Goal: Information Seeking & Learning: Learn about a topic

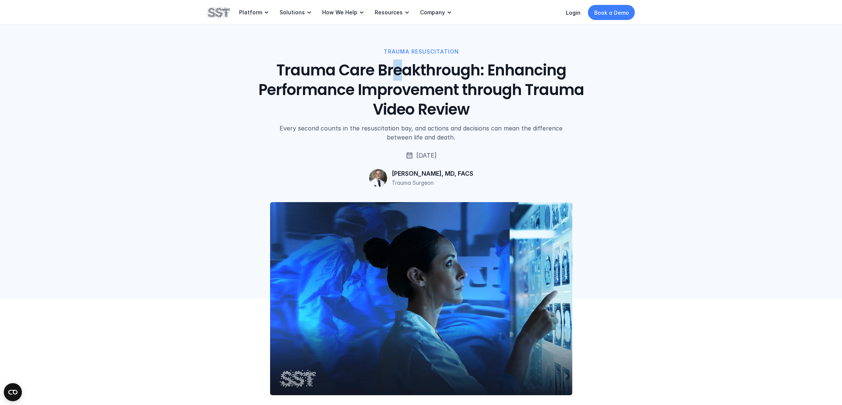
click at [395, 68] on h1 "Trauma Care Breakthrough: Enhancing Performance Improvement through Trauma Vide…" at bounding box center [421, 89] width 342 height 59
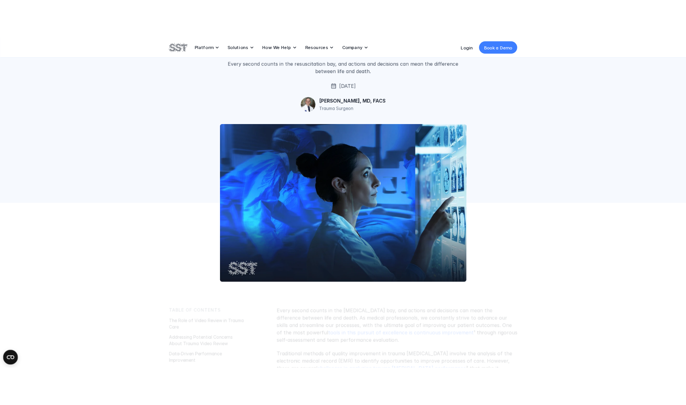
scroll to position [261, 0]
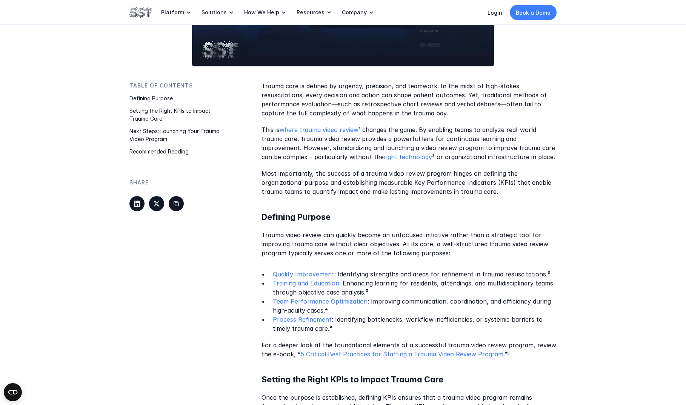
scroll to position [316, 0]
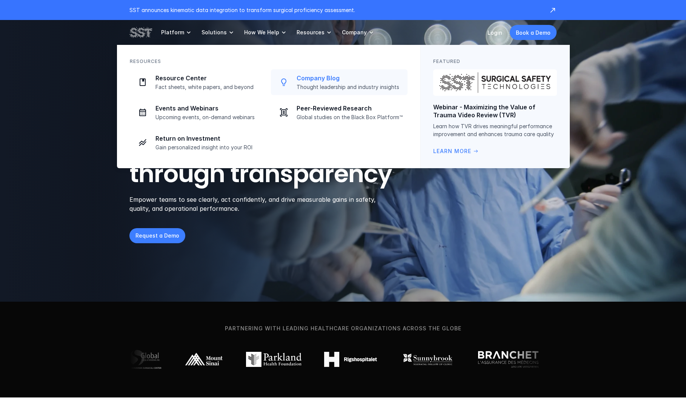
click at [321, 77] on p "Company Blog" at bounding box center [350, 78] width 106 height 8
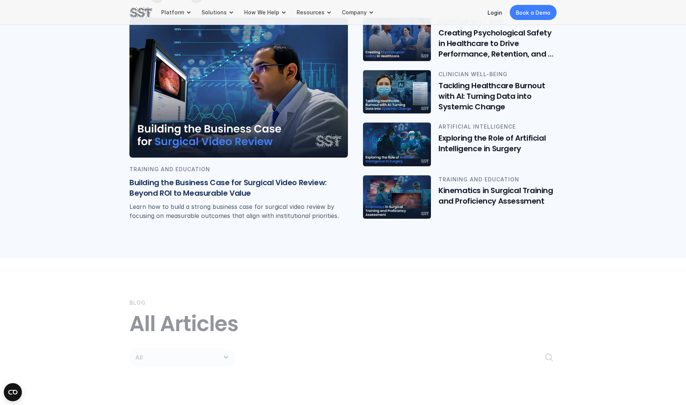
scroll to position [354, 0]
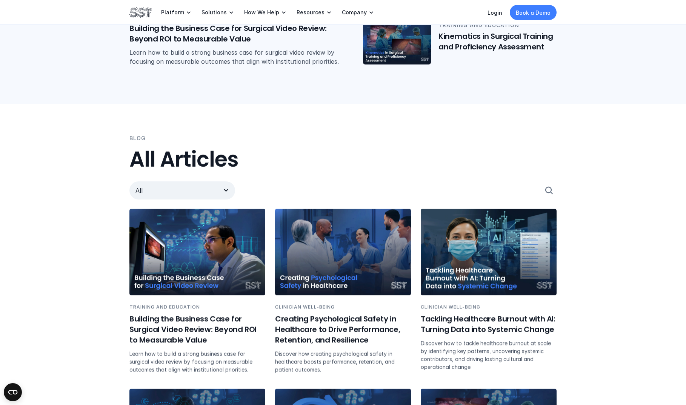
click at [162, 188] on p "All" at bounding box center [175, 190] width 79 height 9
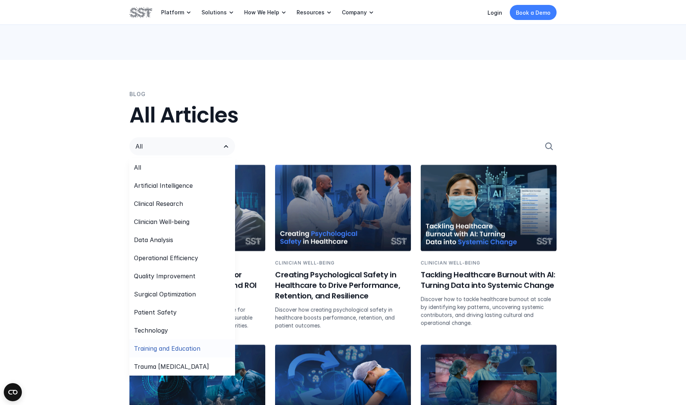
scroll to position [399, 0]
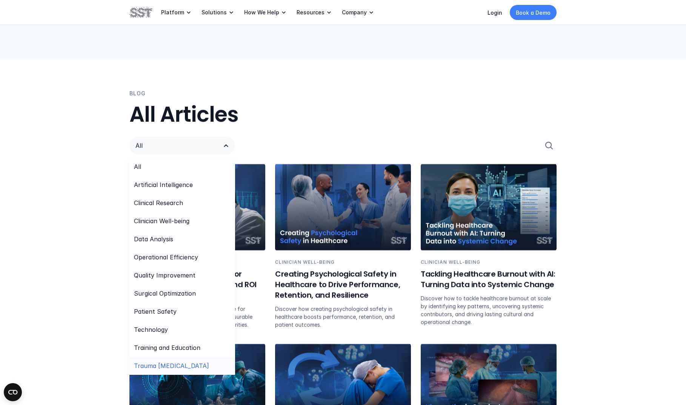
click at [163, 371] on div "Trauma Resuscitation" at bounding box center [182, 366] width 106 height 18
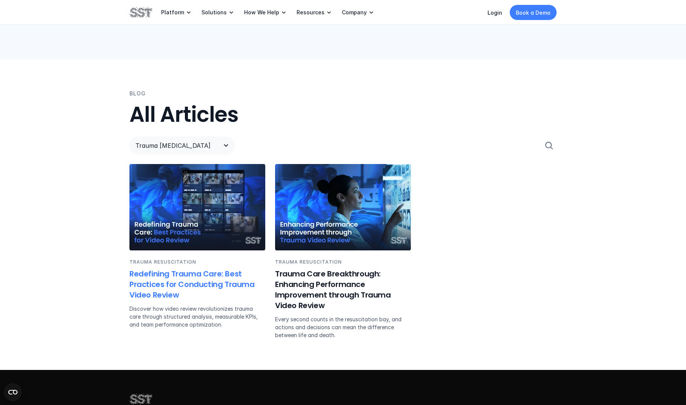
click at [174, 285] on h6 "Redefining Trauma Care: Best Practices for Conducting Trauma Video Review" at bounding box center [197, 285] width 136 height 32
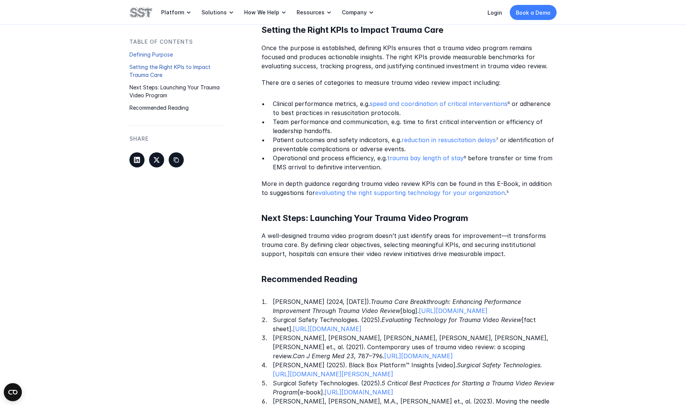
scroll to position [661, 0]
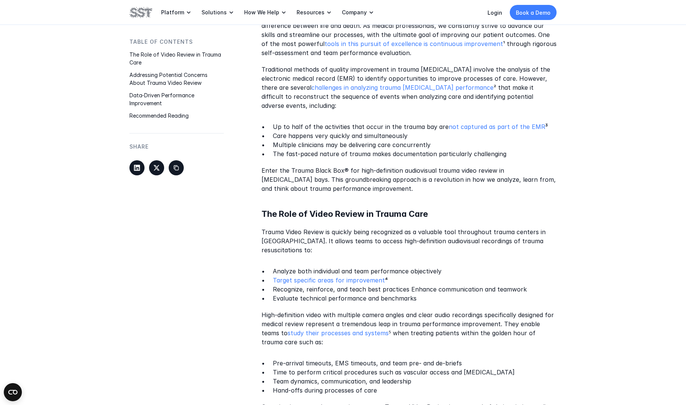
scroll to position [493, 0]
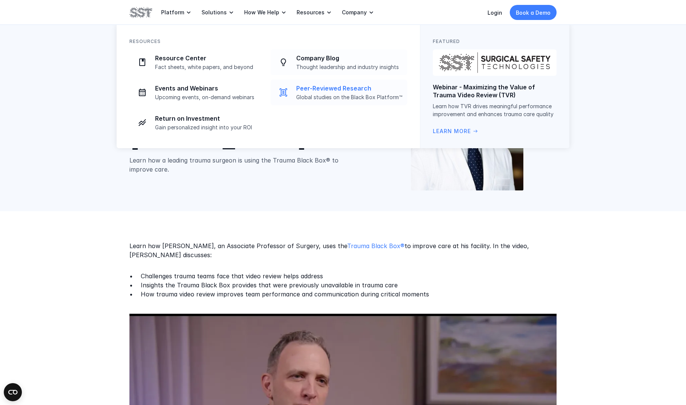
click at [320, 102] on link "Peer-Reviewed Research Global studies on the Black Box Platform™" at bounding box center [339, 93] width 137 height 26
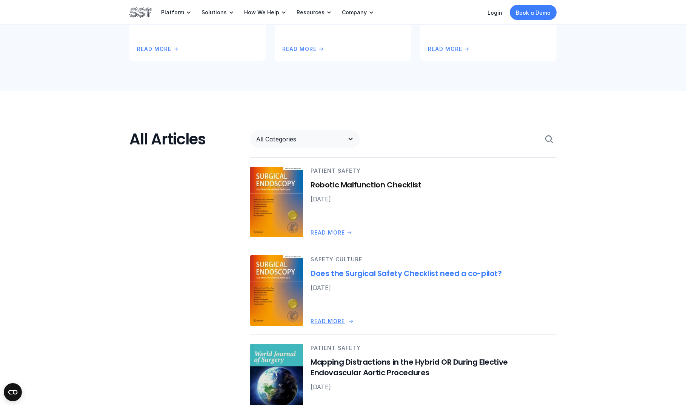
scroll to position [215, 0]
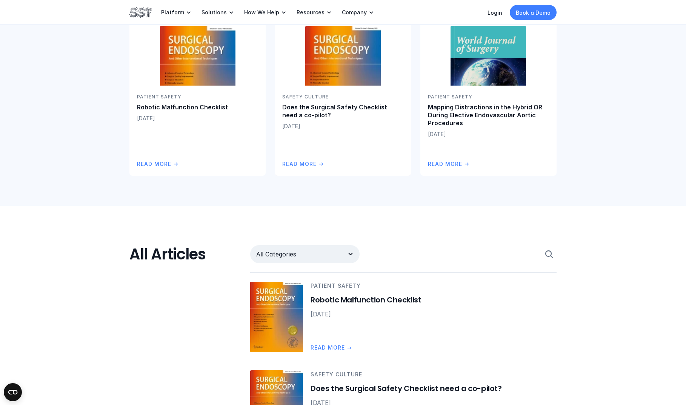
click at [324, 261] on div "All Categories" at bounding box center [304, 254] width 109 height 18
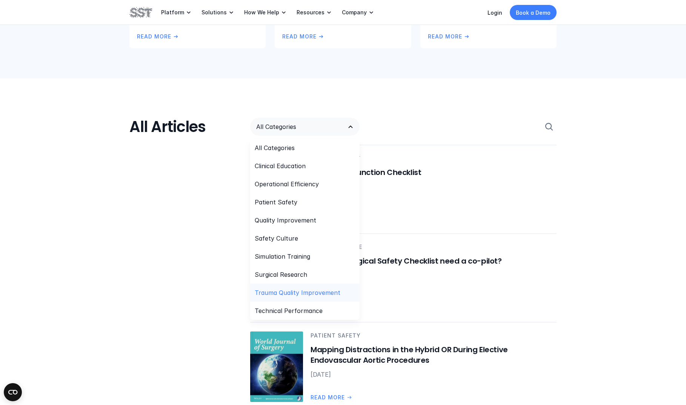
scroll to position [404, 0]
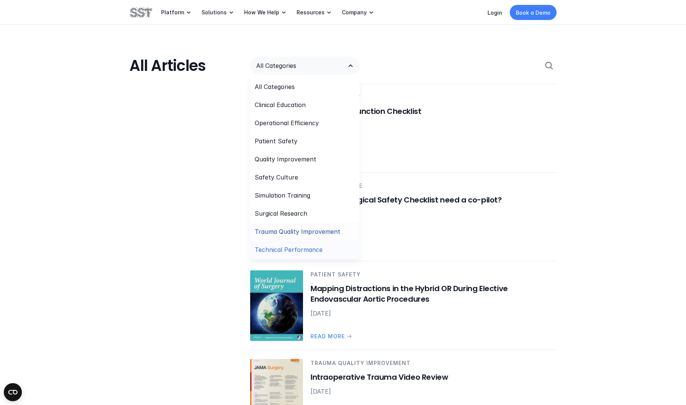
click at [307, 232] on p "Trauma Quality Improvement" at bounding box center [298, 231] width 86 height 9
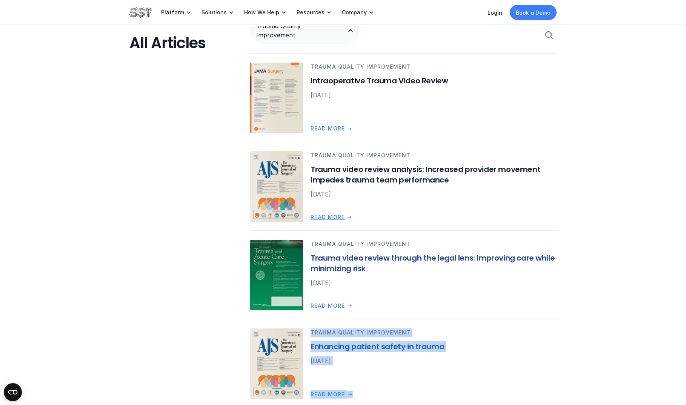
scroll to position [353, 0]
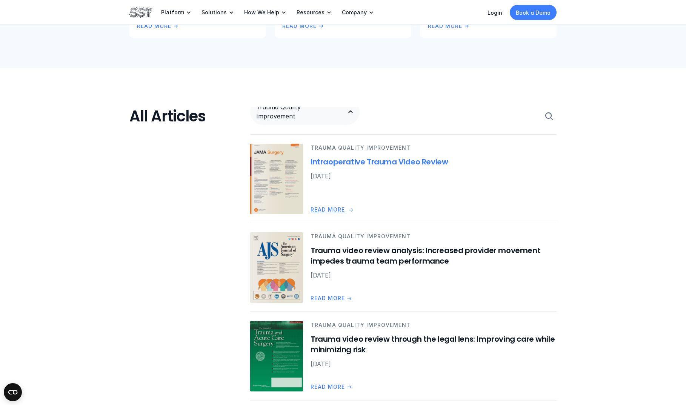
click at [348, 160] on h6 "Intraoperative Trauma Video Review" at bounding box center [434, 162] width 246 height 11
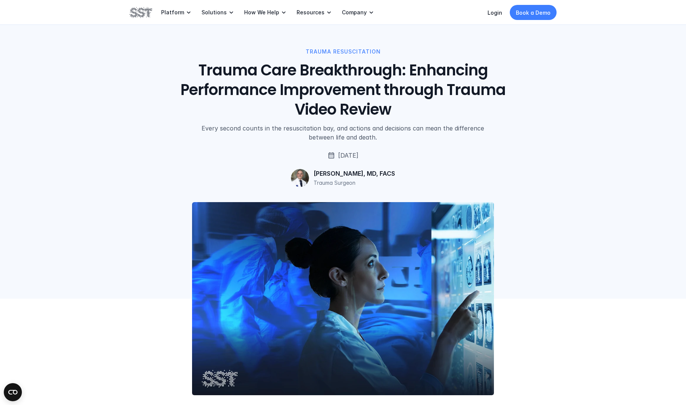
click at [425, 157] on div "TRAUMA RESUSCITATION Trauma Care Breakthrough: Enhancing Performance Improvemen…" at bounding box center [342, 118] width 427 height 140
click at [499, 224] on div at bounding box center [343, 243] width 686 height 112
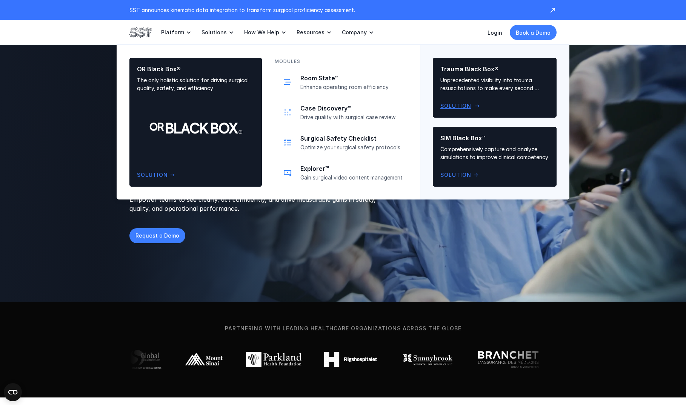
click at [464, 78] on p "Unprecedented visibility into trauma resuscitations to make every second count" at bounding box center [495, 84] width 109 height 16
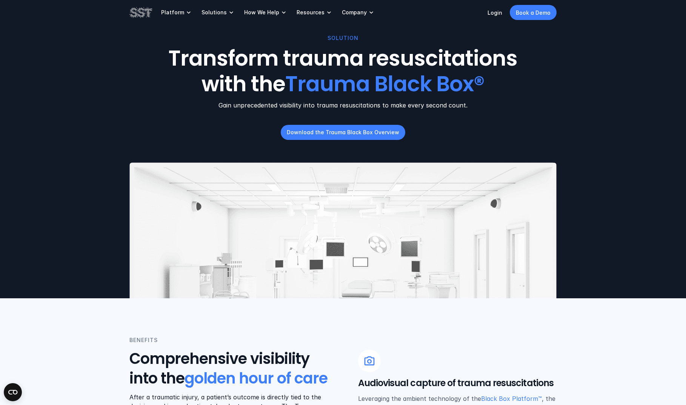
scroll to position [13, 0]
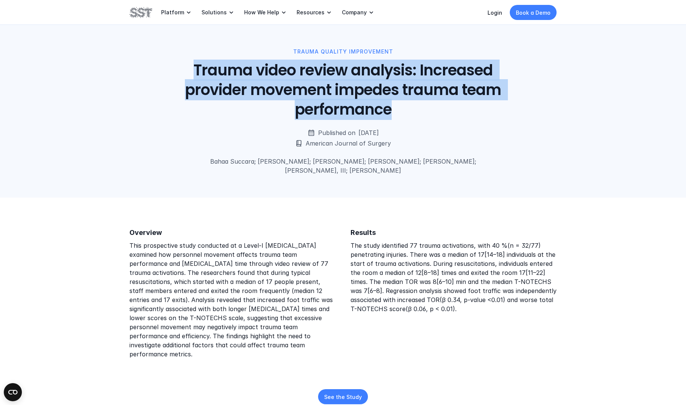
drag, startPoint x: 417, startPoint y: 118, endPoint x: 195, endPoint y: 69, distance: 227.4
click at [195, 69] on div "TRAUMA QUALITY IMPROVEMENT Trauma video review analysis: Increased provider mov…" at bounding box center [342, 112] width 427 height 128
copy h1 "Trauma video review analysis: Increased provider movement impedes trauma team p…"
